Goal: Task Accomplishment & Management: Manage account settings

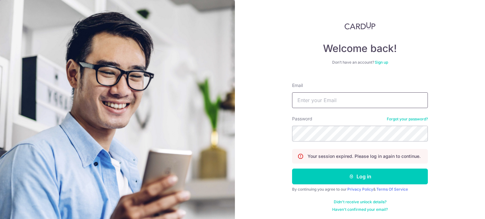
click at [374, 95] on input "Email" at bounding box center [360, 100] width 136 height 16
type input "[PERSON_NAME][EMAIL_ADDRESS][DOMAIN_NAME]"
click at [292, 169] on button "Log in" at bounding box center [360, 177] width 136 height 16
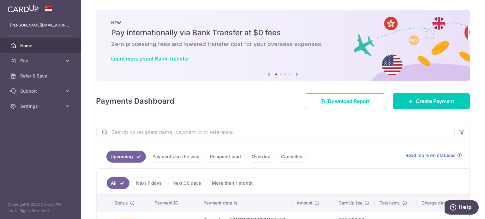
scroll to position [48, 0]
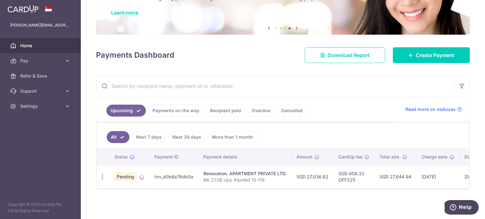
click at [473, 89] on div "× Pause Schedule Pause all future payments in this series Pause just this one p…" at bounding box center [283, 109] width 404 height 219
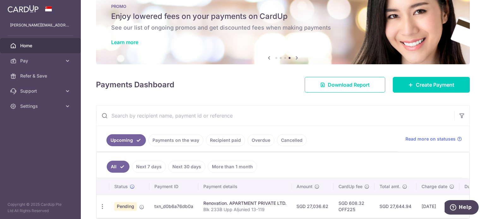
scroll to position [0, 0]
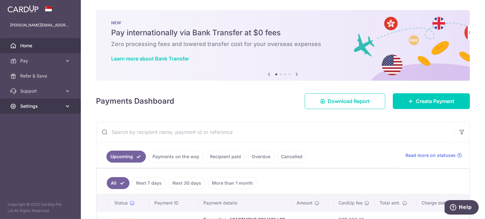
click at [36, 110] on link "Settings" at bounding box center [40, 106] width 81 height 15
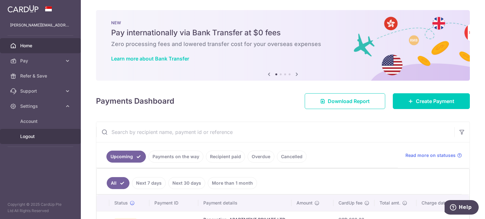
click at [54, 139] on span "Logout" at bounding box center [41, 136] width 42 height 6
